Goal: Task Accomplishment & Management: Complete application form

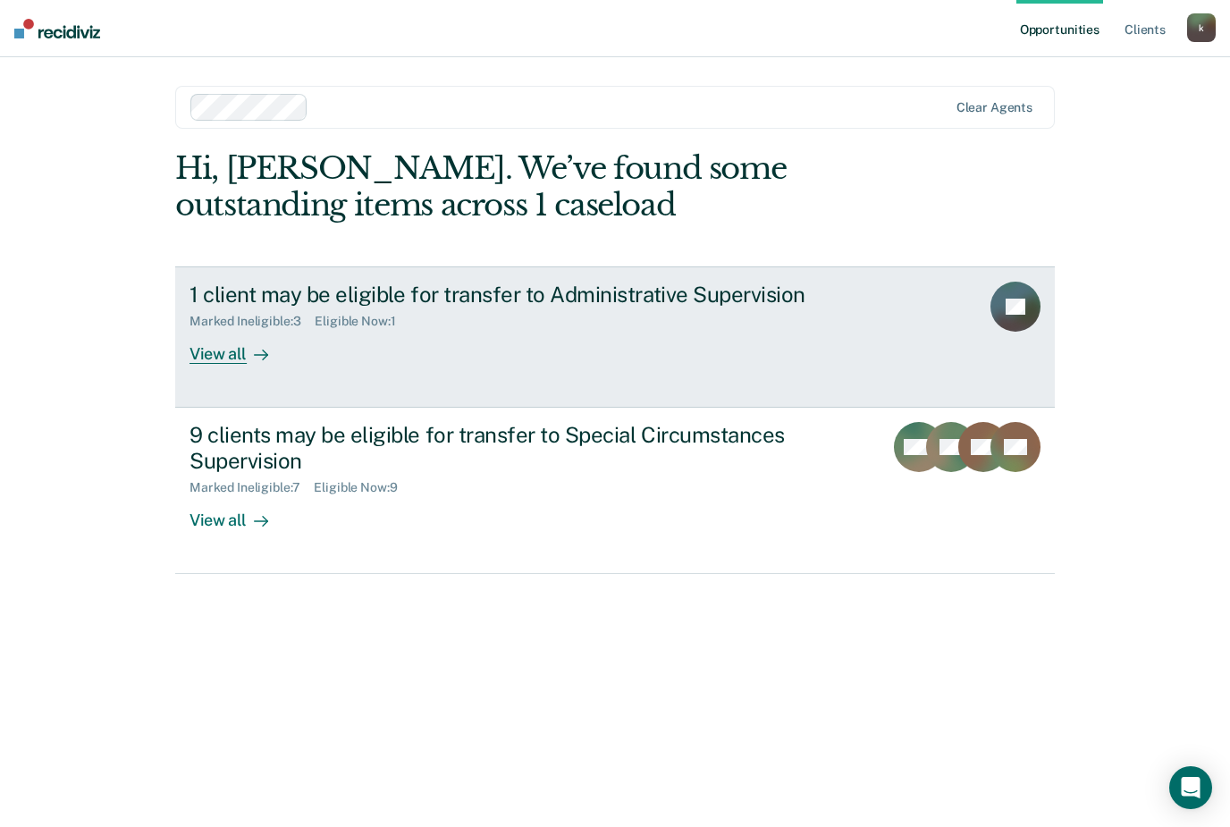
click at [240, 341] on div "View all" at bounding box center [239, 346] width 100 height 35
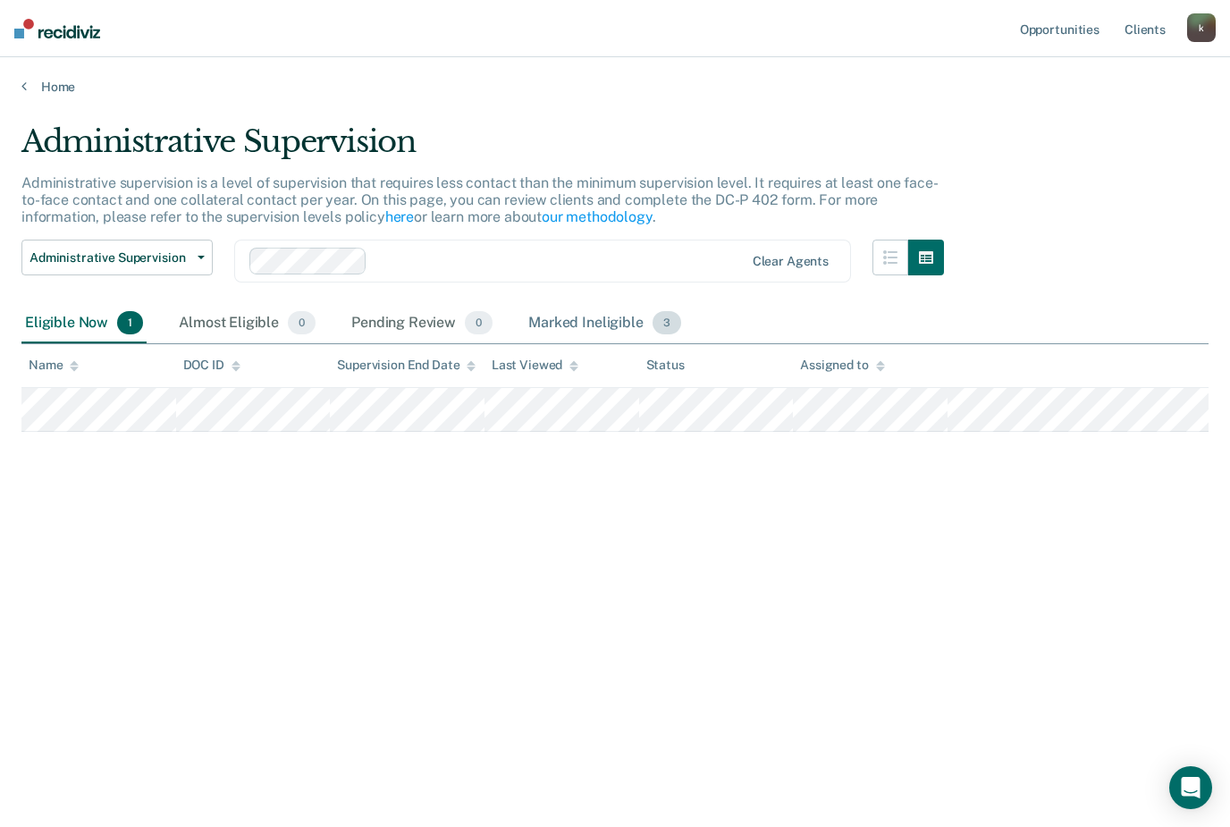
click at [587, 307] on div "Marked Ineligible 3" at bounding box center [605, 323] width 160 height 39
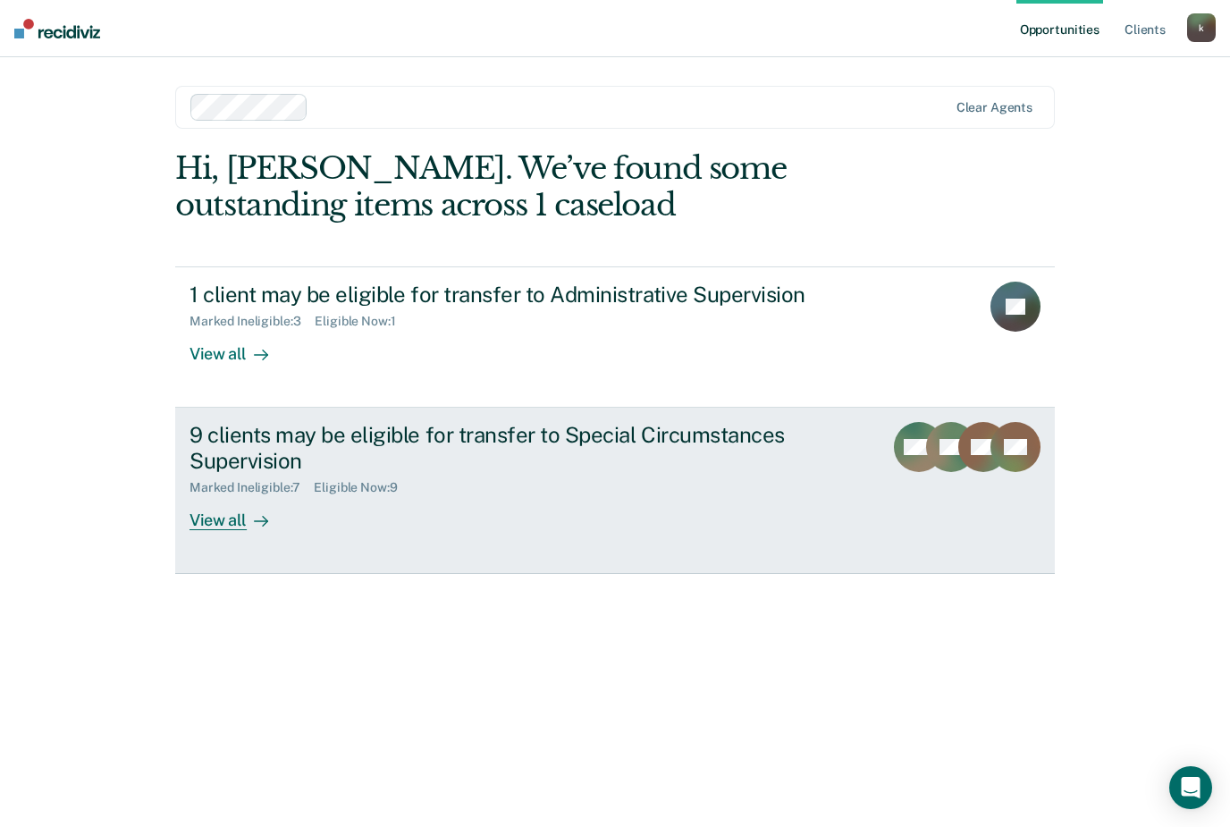
click at [235, 461] on div "9 clients may be eligible for transfer to Special Circumstances Supervision" at bounding box center [502, 448] width 627 height 52
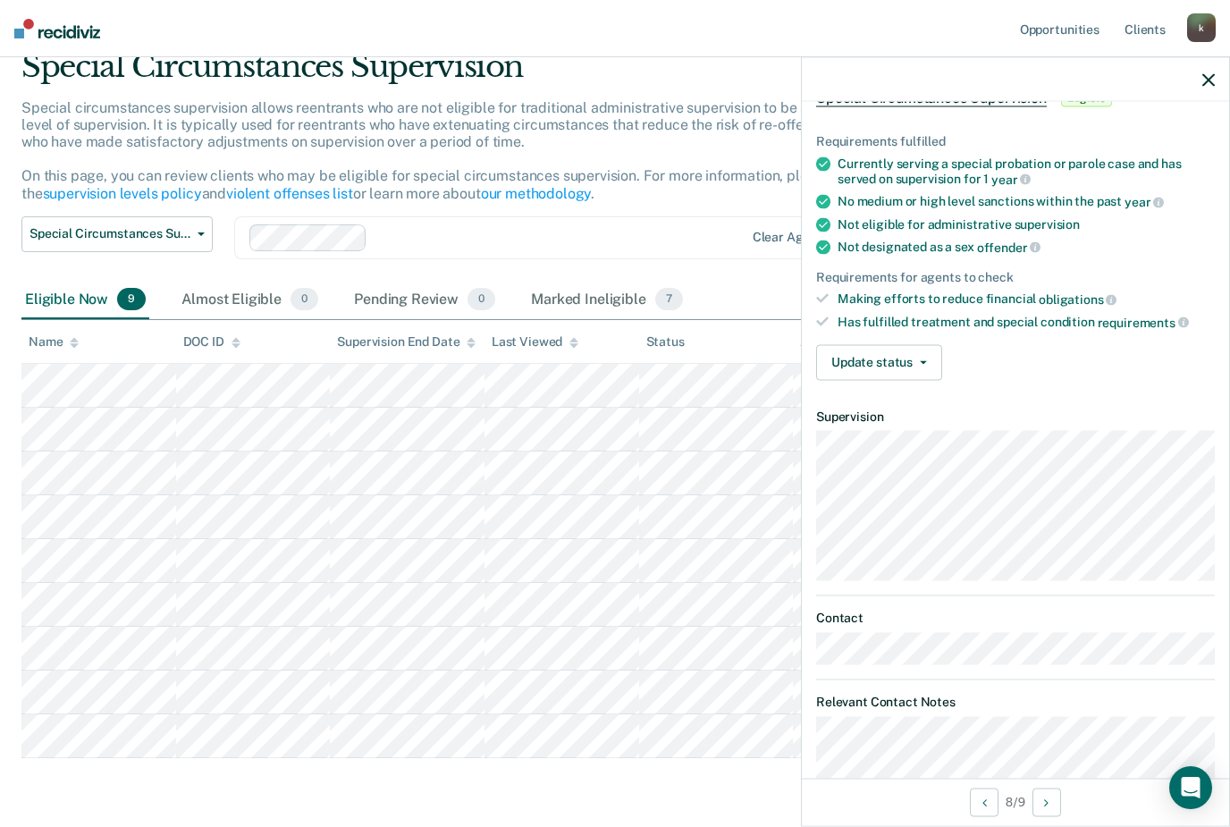
scroll to position [106, 0]
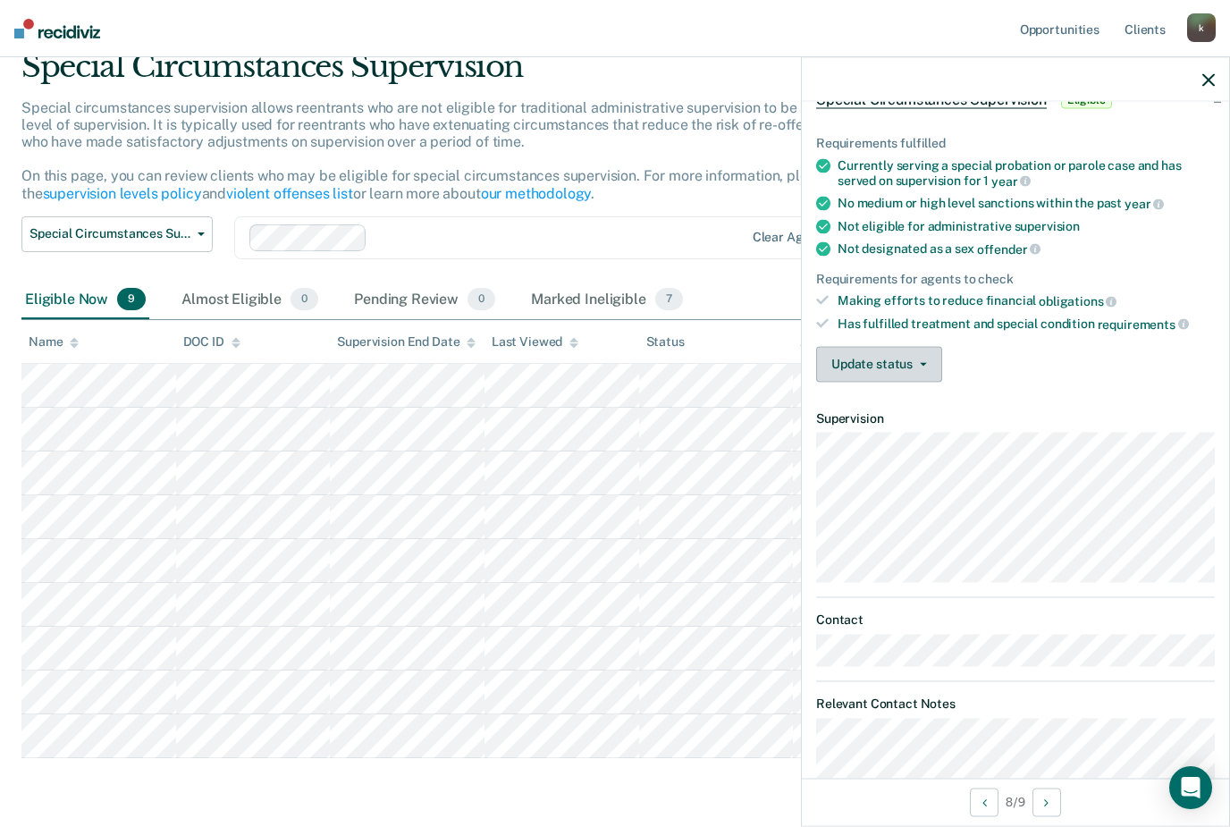
click at [921, 361] on button "Update status" at bounding box center [879, 364] width 126 height 36
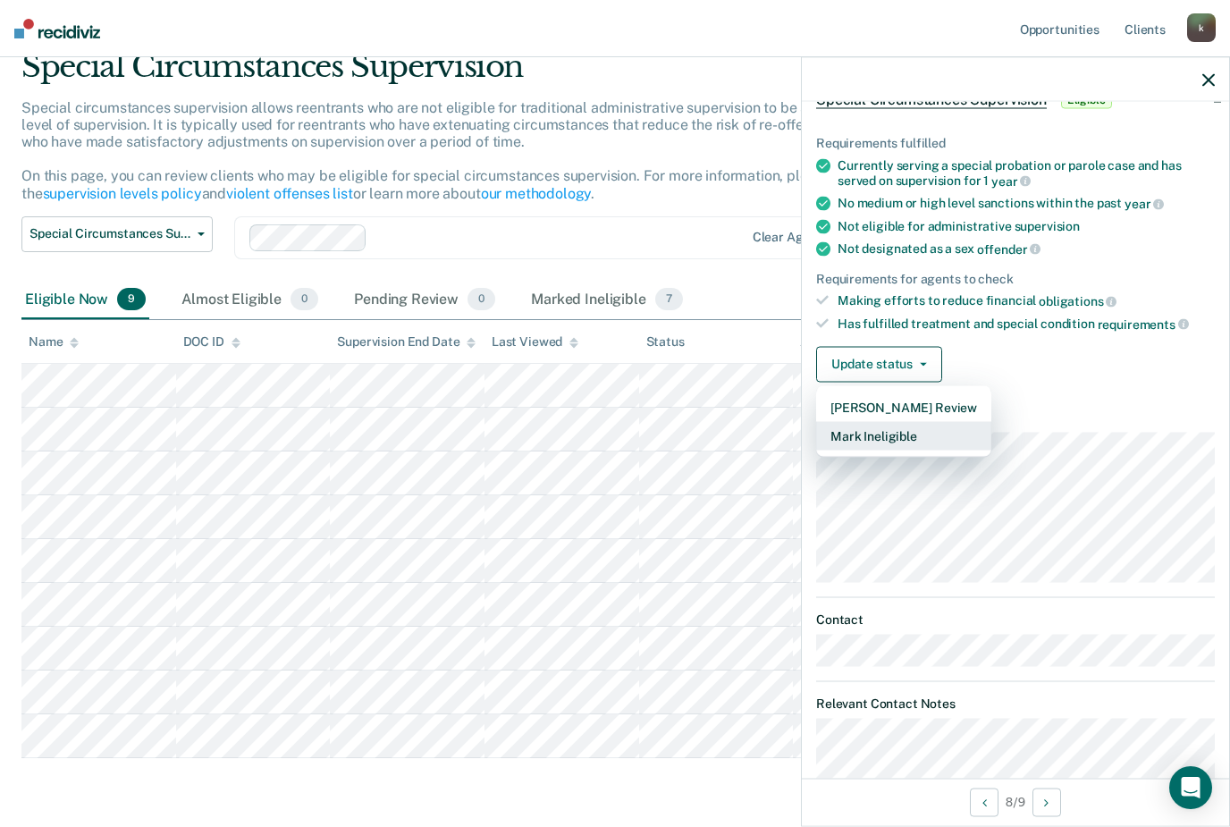
click at [942, 426] on button "Mark Ineligible" at bounding box center [903, 435] width 175 height 29
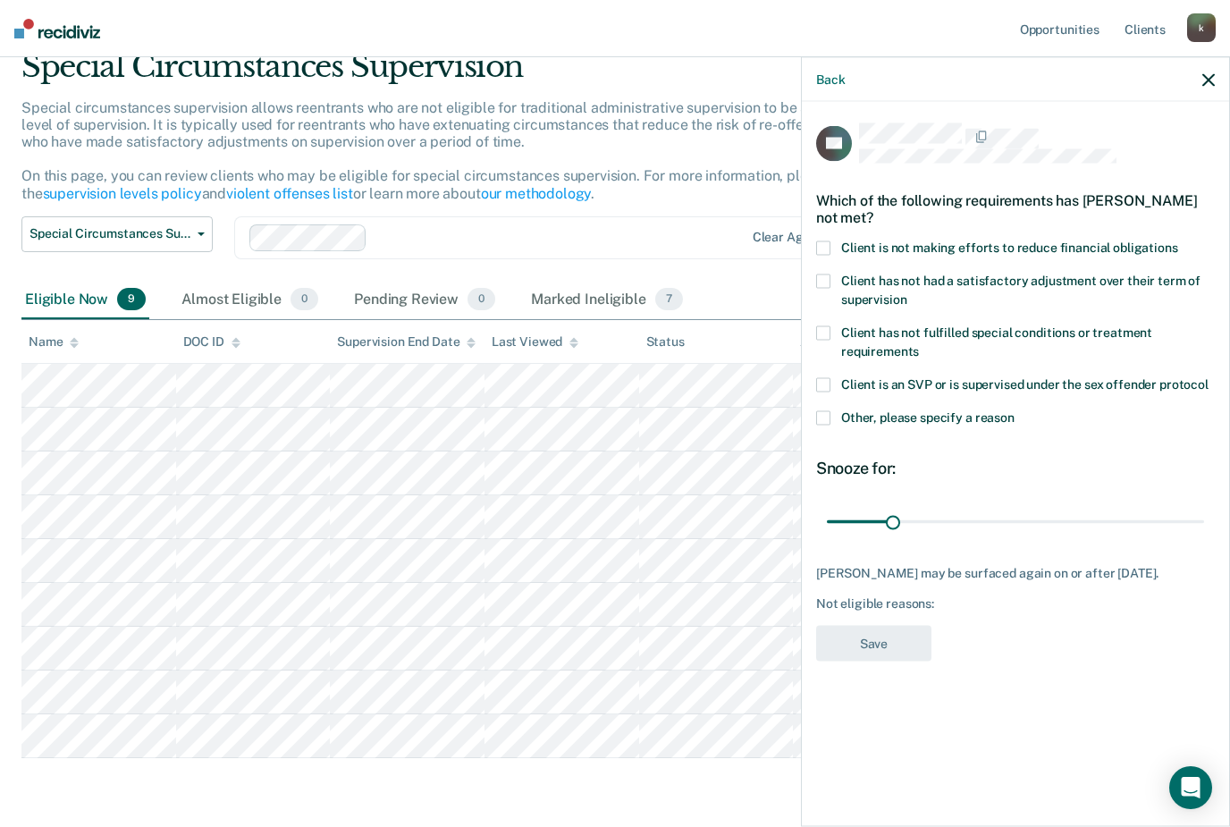
click at [925, 409] on span "Other, please specify a reason" at bounding box center [927, 416] width 173 height 14
click at [1014, 410] on input "Other, please specify a reason" at bounding box center [1014, 410] width 0 height 0
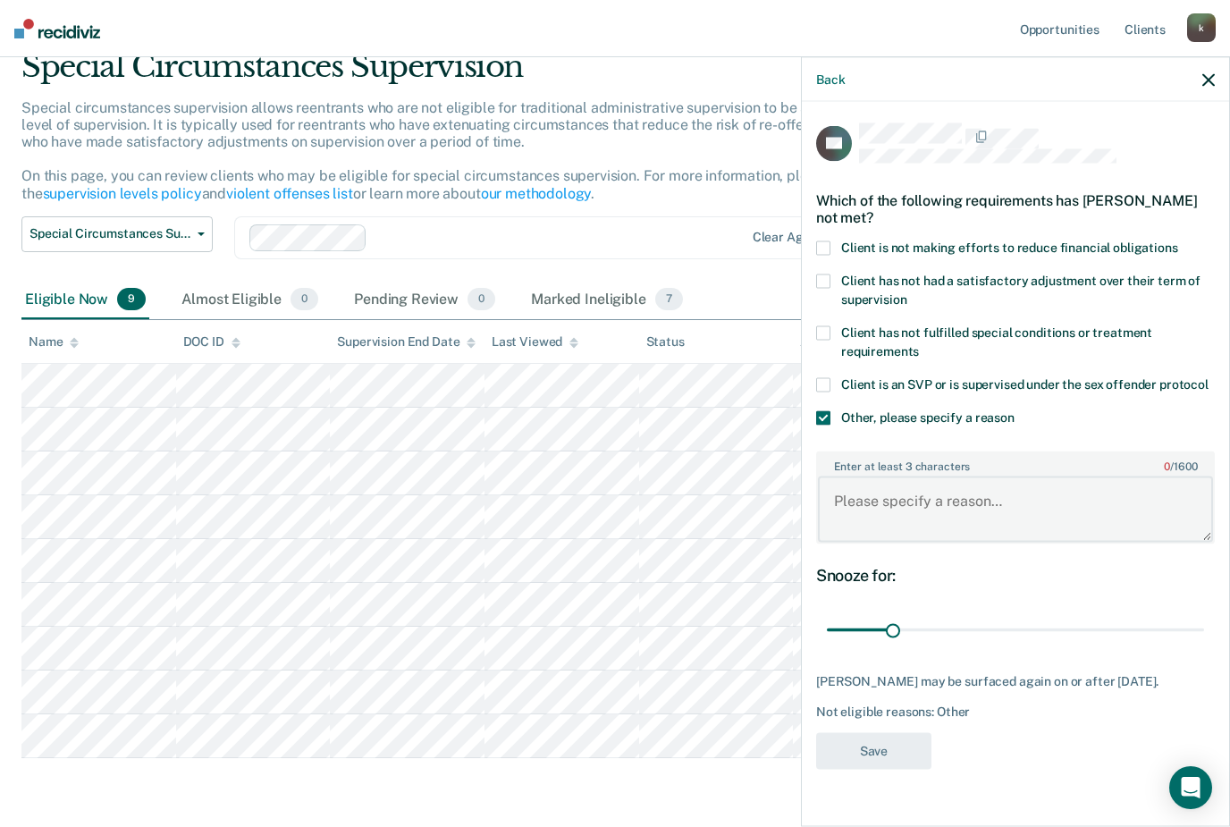
click at [933, 513] on textarea "Enter at least 3 characters 0 / 1600" at bounding box center [1015, 509] width 395 height 66
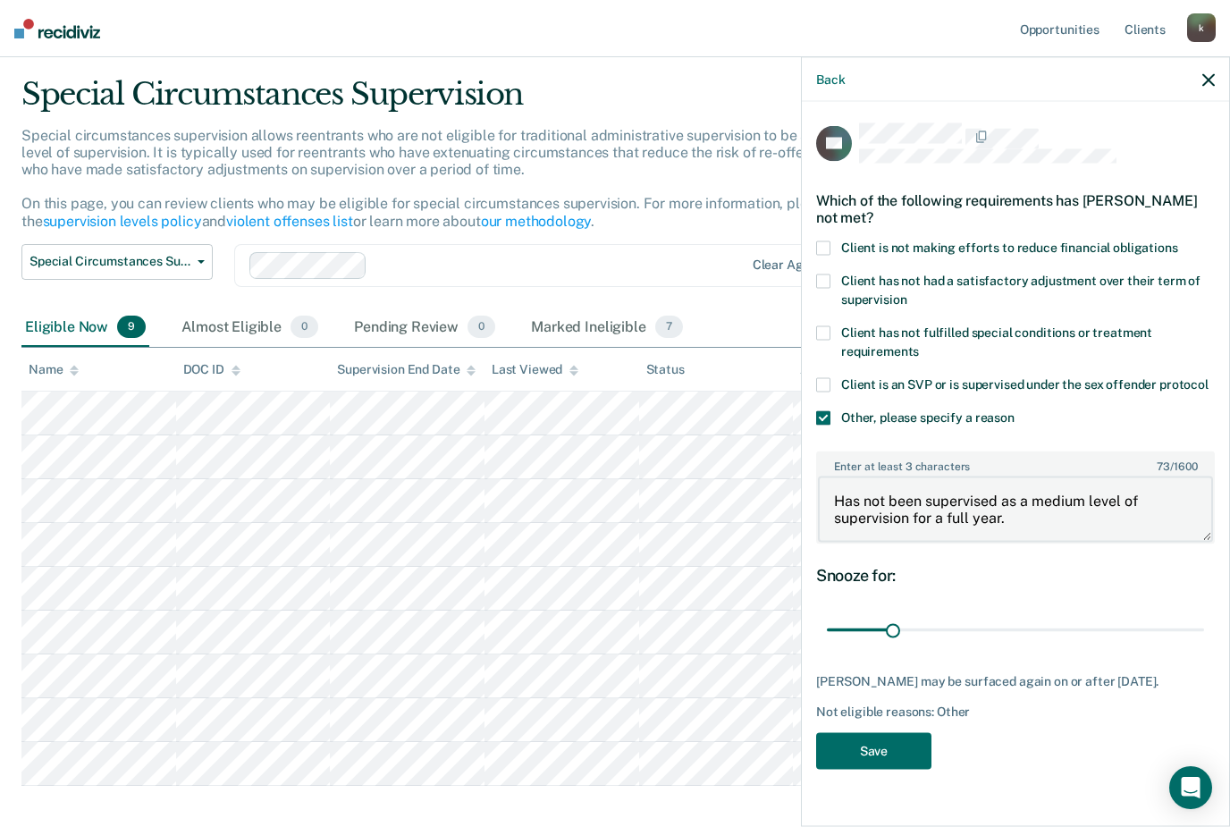
scroll to position [52, 0]
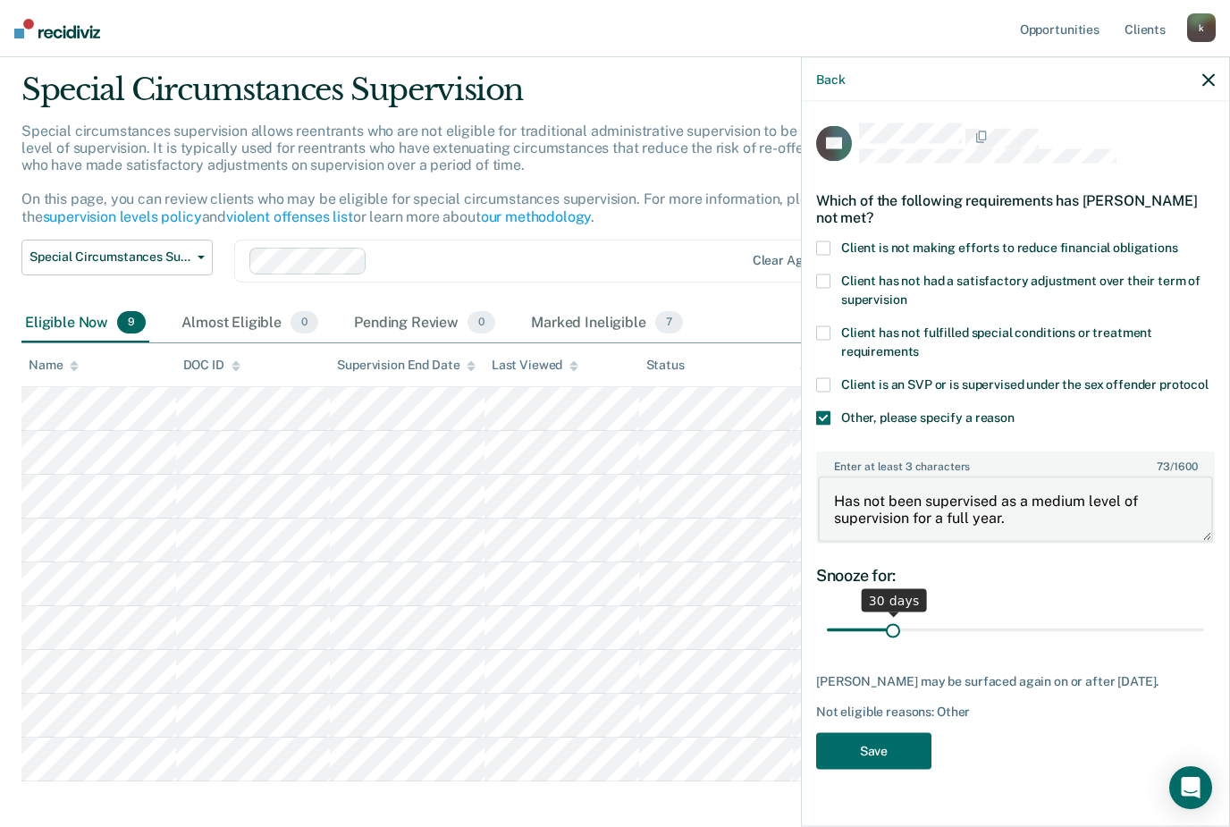
type textarea "Has not been supervised as a medium level of supervision for a full year."
click at [996, 625] on input "range" at bounding box center [1015, 629] width 377 height 31
click at [1127, 637] on input "range" at bounding box center [1015, 629] width 377 height 31
click at [1184, 627] on input "range" at bounding box center [1015, 629] width 377 height 31
type input "180"
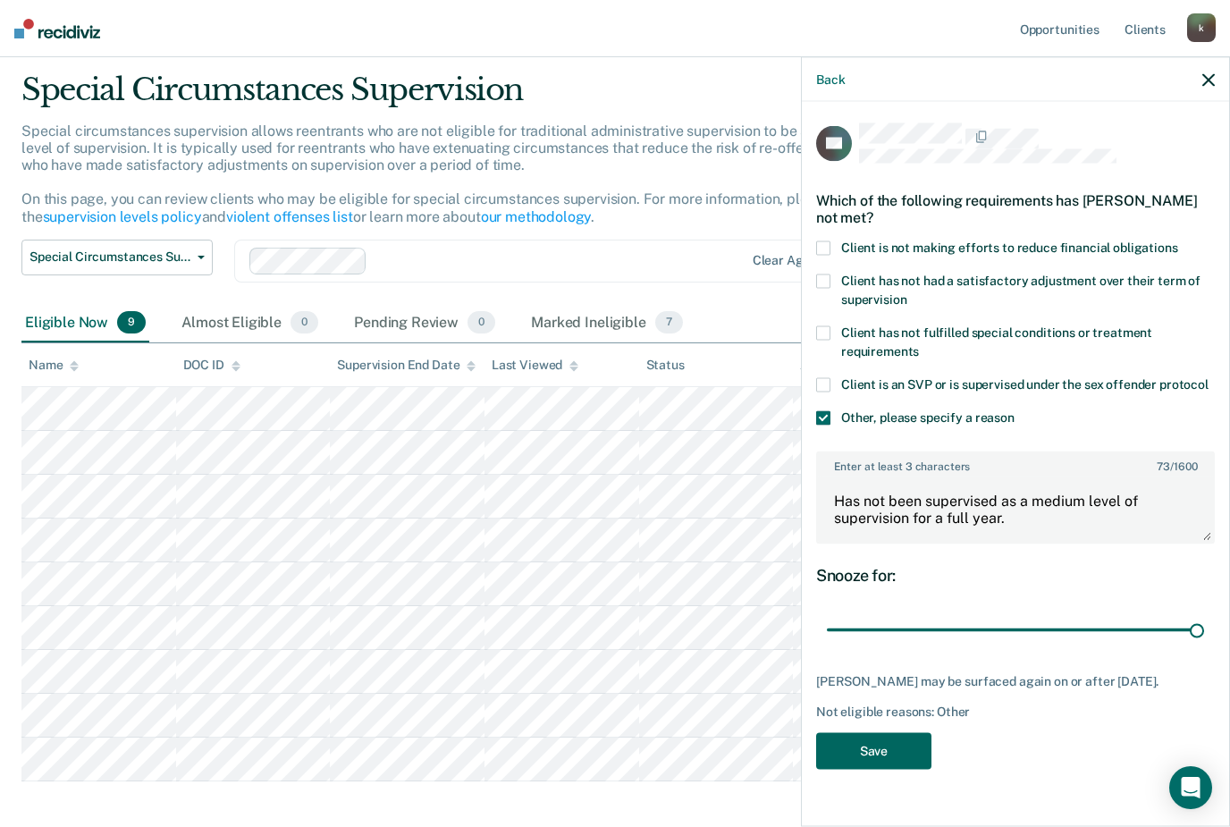
click at [888, 736] on button "Save" at bounding box center [873, 751] width 115 height 37
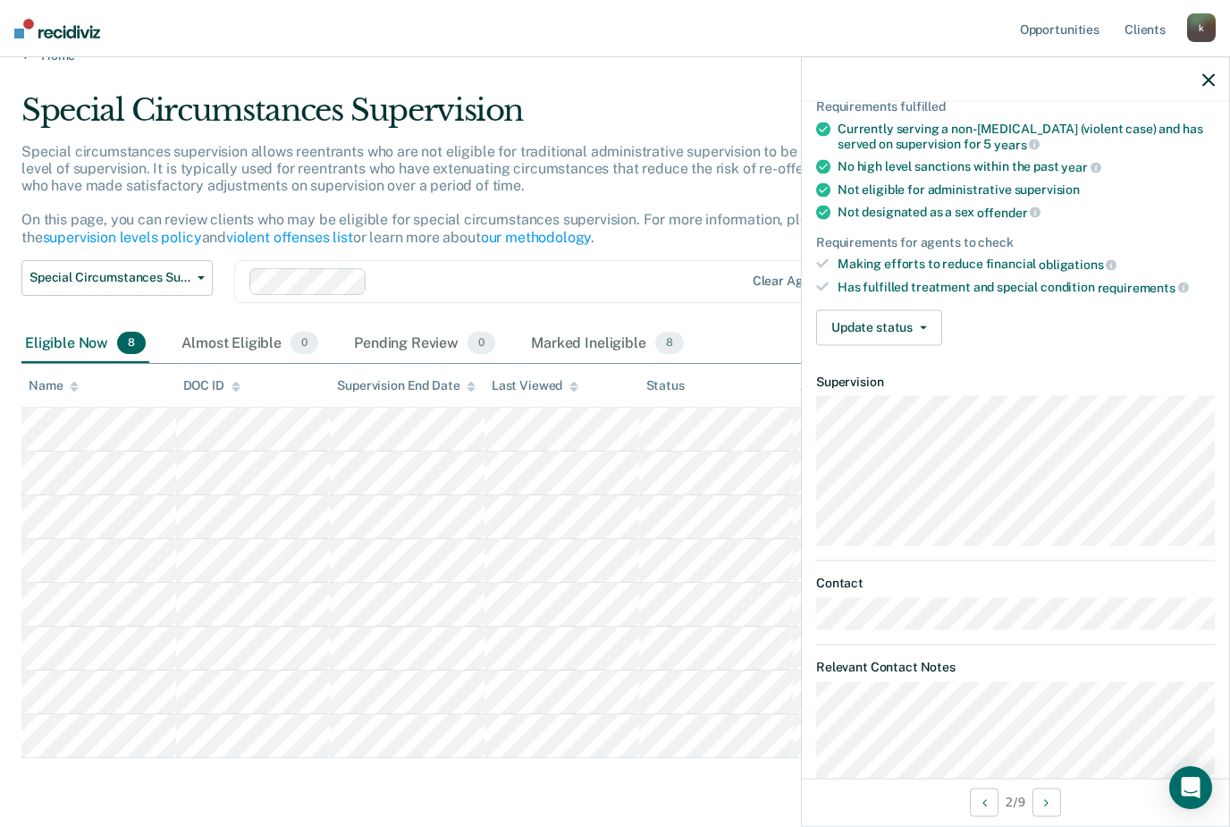
scroll to position [142, 0]
click at [930, 330] on button "Update status" at bounding box center [879, 328] width 126 height 36
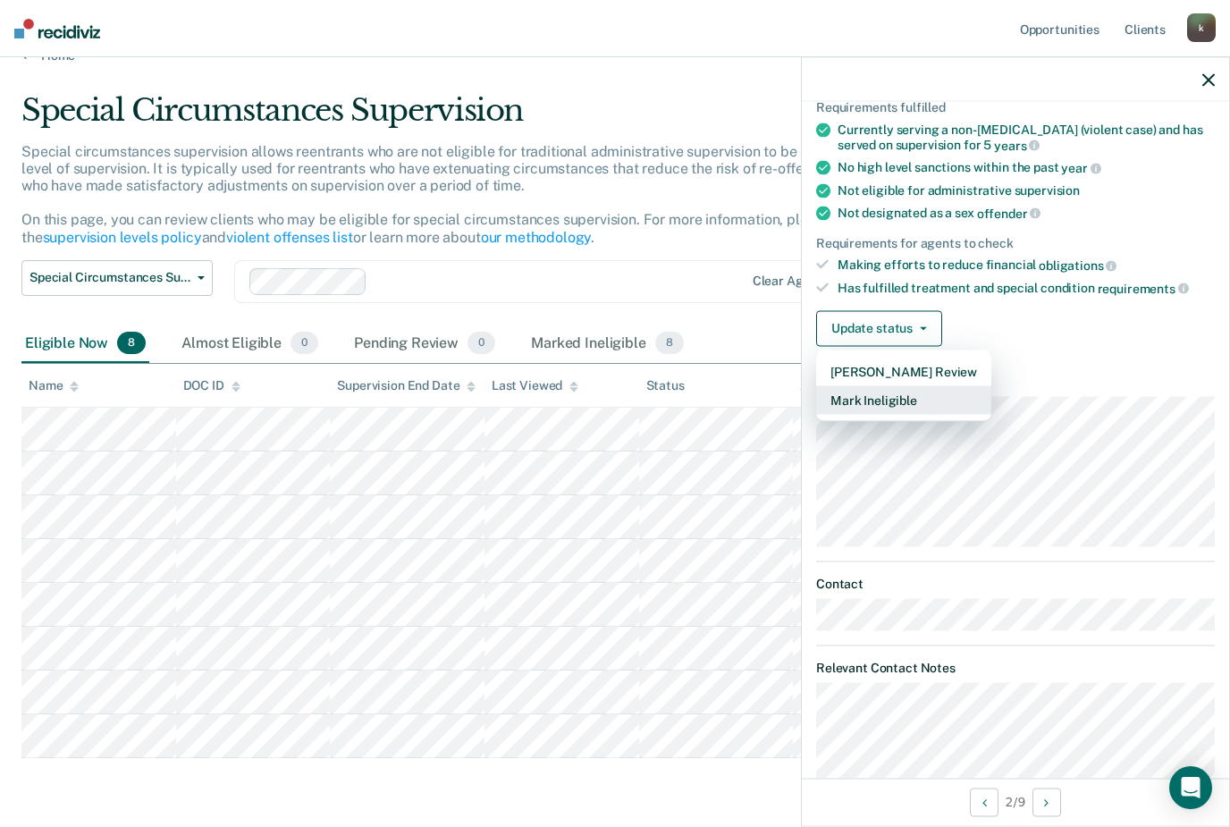
click at [950, 395] on button "Mark Ineligible" at bounding box center [903, 399] width 175 height 29
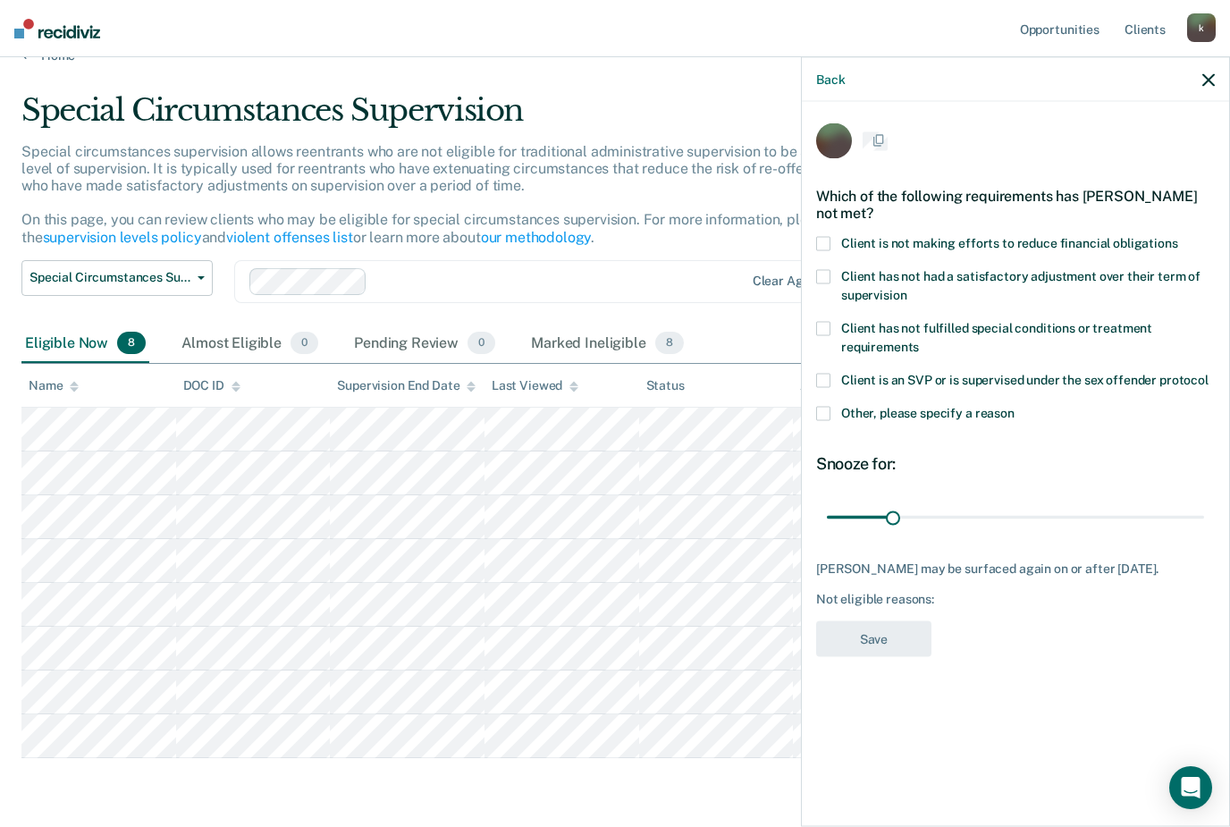
scroll to position [0, 0]
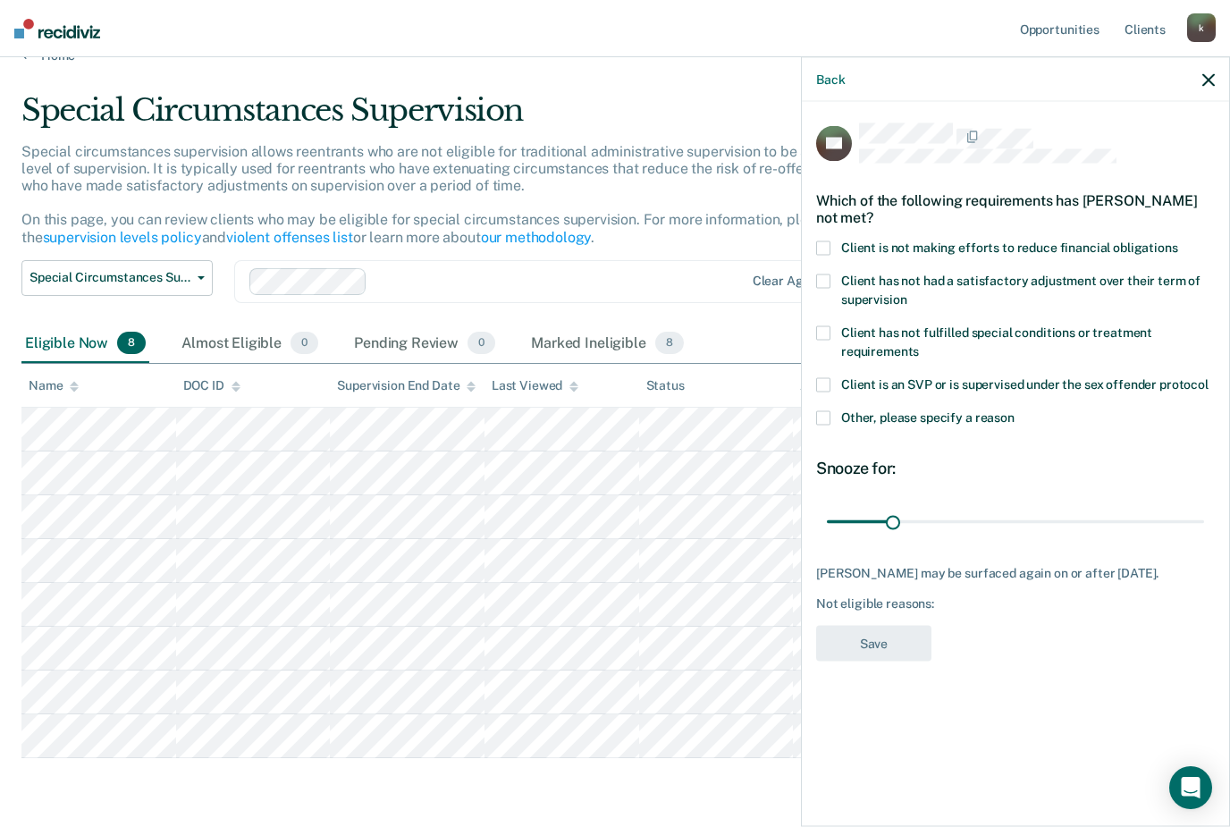
click at [964, 417] on span "Other, please specify a reason" at bounding box center [927, 416] width 173 height 14
click at [1014, 410] on input "Other, please specify a reason" at bounding box center [1014, 410] width 0 height 0
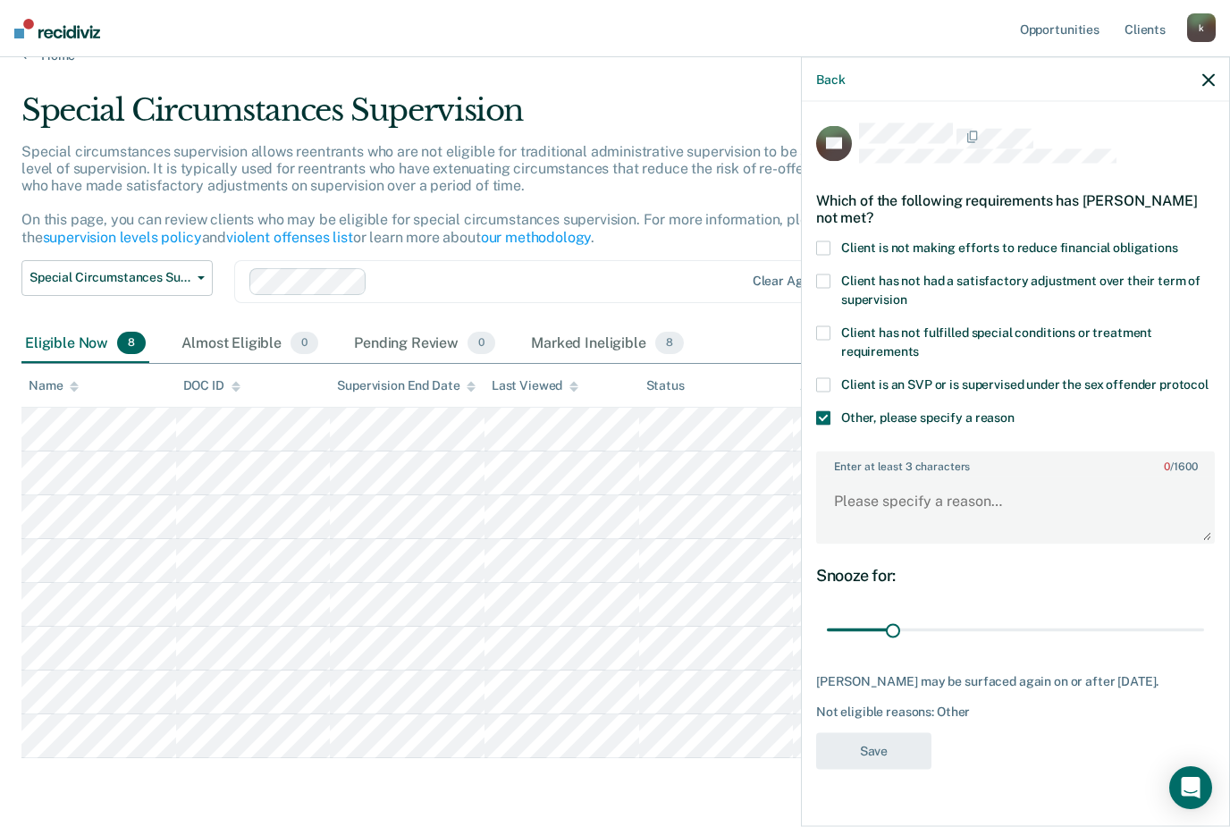
click at [978, 273] on span "Client has not had a satisfactory adjustment over their term of supervision" at bounding box center [1020, 289] width 359 height 33
click at [906, 292] on input "Client has not had a satisfactory adjustment over their term of supervision" at bounding box center [906, 292] width 0 height 0
click at [831, 417] on label "Other, please specify a reason" at bounding box center [1015, 419] width 399 height 19
click at [1014, 410] on input "Other, please specify a reason" at bounding box center [1014, 410] width 0 height 0
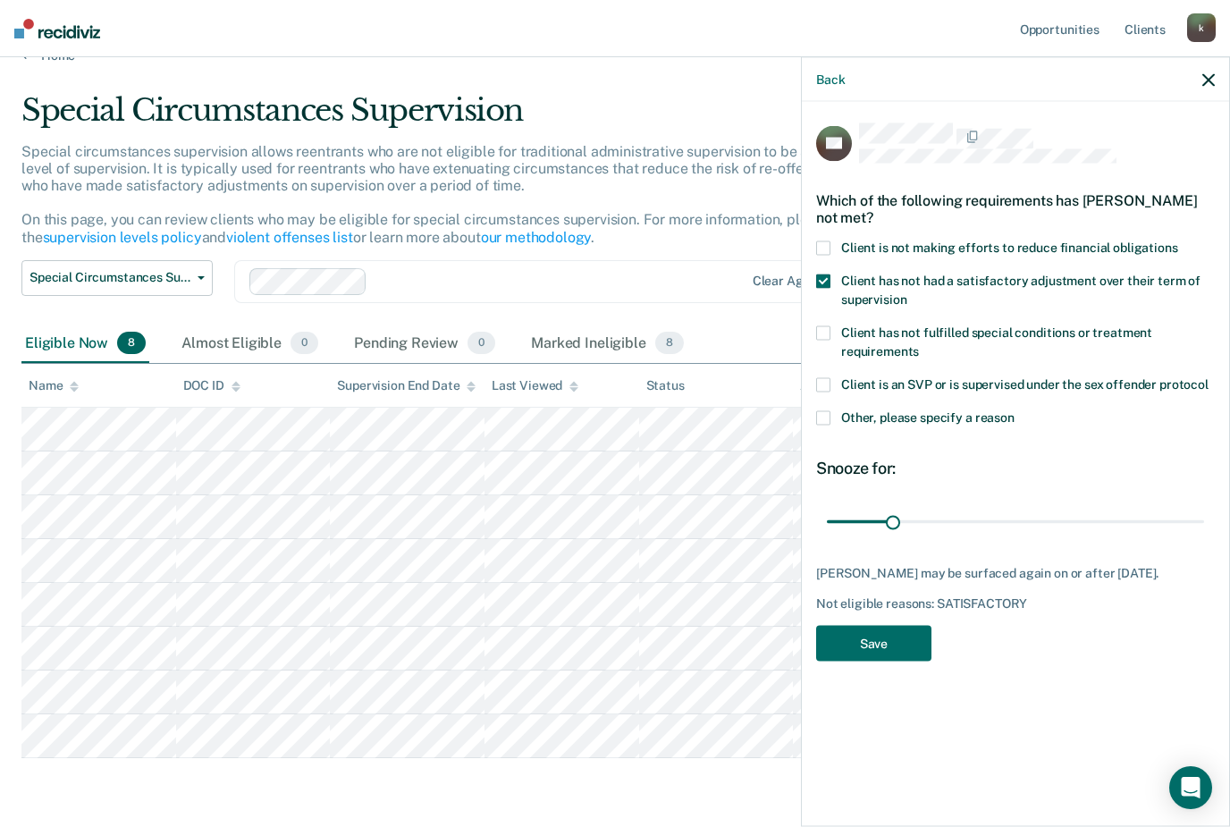
click at [824, 276] on span at bounding box center [823, 280] width 14 height 14
click at [906, 292] on input "Client has not had a satisfactory adjustment over their term of supervision" at bounding box center [906, 292] width 0 height 0
click at [821, 243] on span at bounding box center [823, 247] width 14 height 14
click at [1178, 240] on input "Client is not making efforts to reduce financial obligations" at bounding box center [1178, 240] width 0 height 0
type input "180"
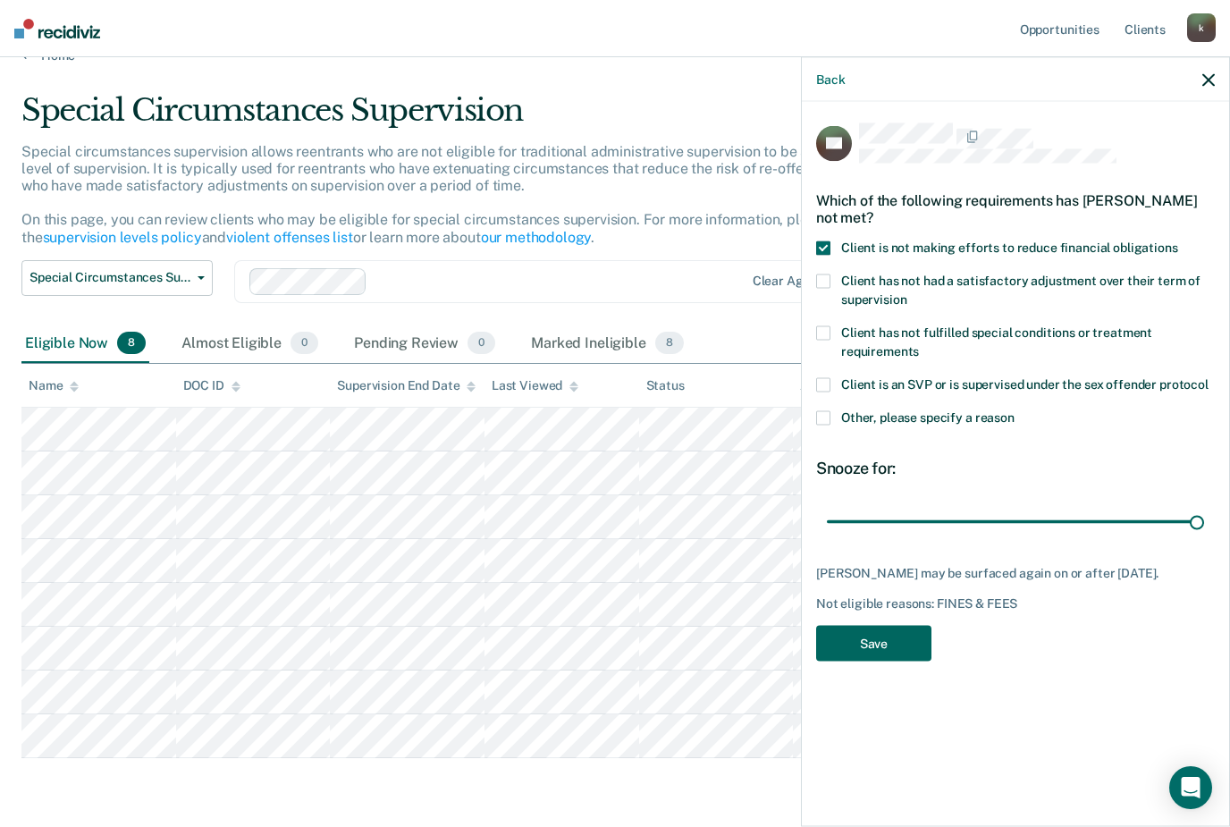
click at [917, 641] on button "Save" at bounding box center [873, 643] width 115 height 37
